Goal: Find specific page/section: Find specific page/section

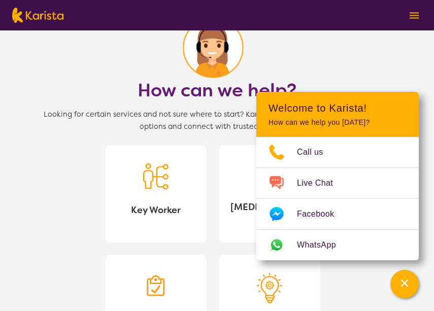
scroll to position [1015, 0]
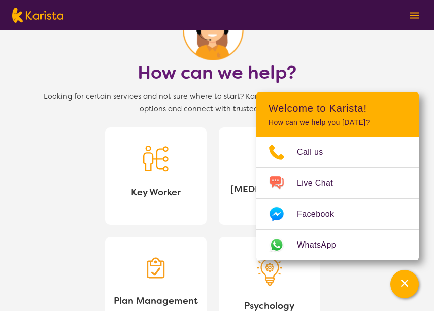
click at [54, 198] on section "How can we help? Looking for certain services and not sure where to start? Kari…" at bounding box center [217, 226] width 390 height 491
click at [398, 100] on header "Welcome to Karista! How can we help you [DATE]?" at bounding box center [337, 114] width 162 height 45
click at [400, 98] on header "Welcome to Karista! How can we help you [DATE]?" at bounding box center [337, 114] width 162 height 45
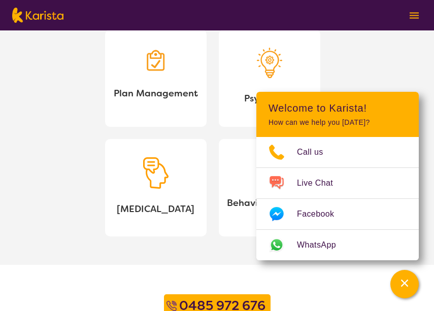
scroll to position [1167, 0]
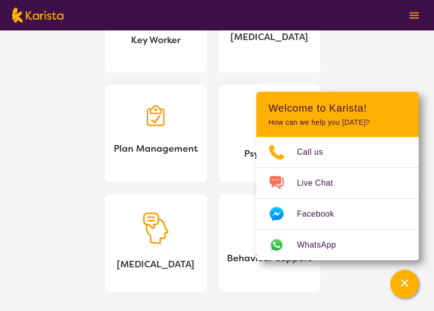
click at [163, 125] on img at bounding box center [155, 115] width 25 height 25
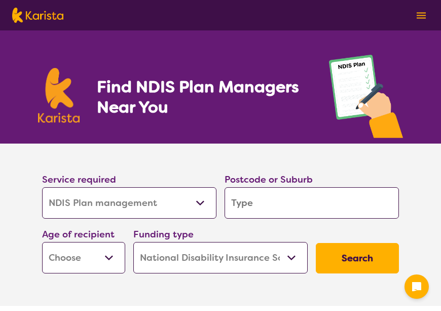
select select "NDIS Plan management"
select select "NDIS"
select select "NDIS Plan management"
select select "NDIS"
